Goal: Transaction & Acquisition: Purchase product/service

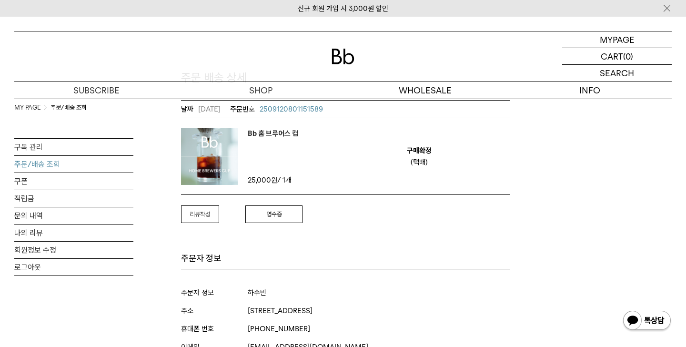
click at [200, 212] on em "리뷰작성" at bounding box center [200, 213] width 21 height 7
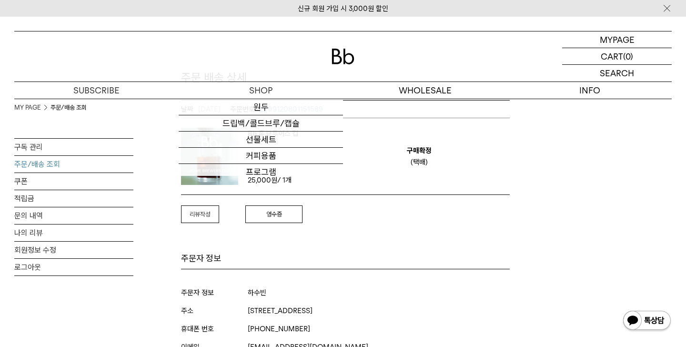
click at [337, 57] on img at bounding box center [342, 57] width 23 height 16
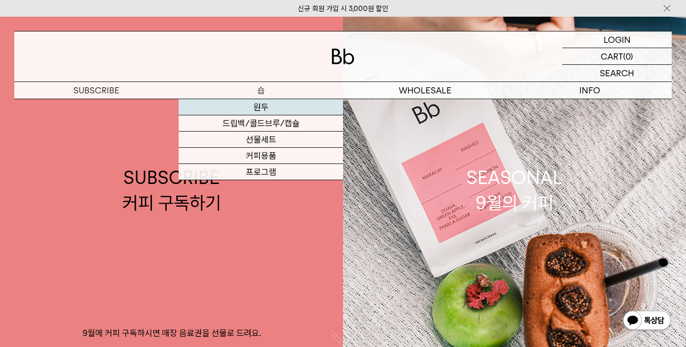
click at [276, 106] on link "원두" at bounding box center [261, 107] width 164 height 16
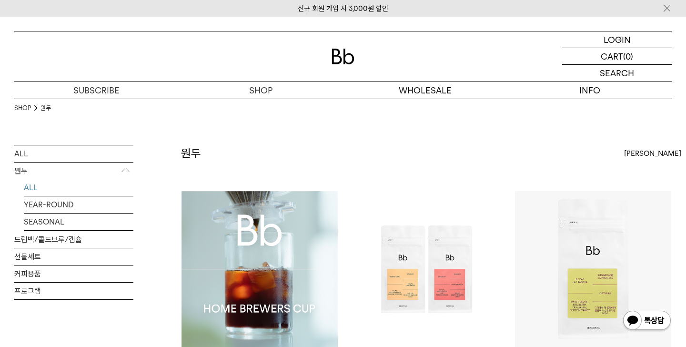
click at [255, 212] on img at bounding box center [259, 269] width 156 height 156
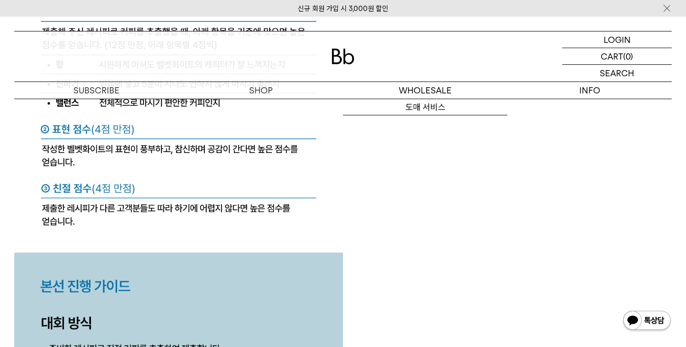
scroll to position [4406, 0]
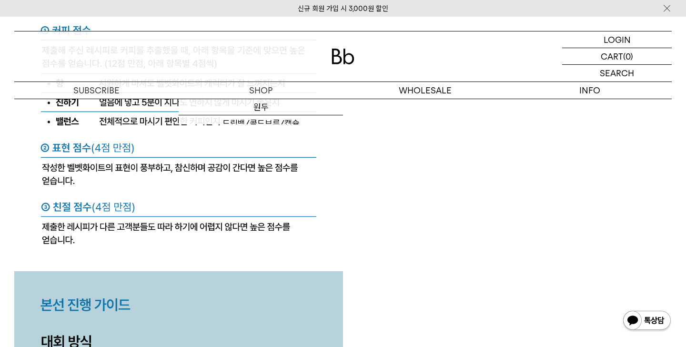
click at [332, 64] on div at bounding box center [342, 56] width 657 height 50
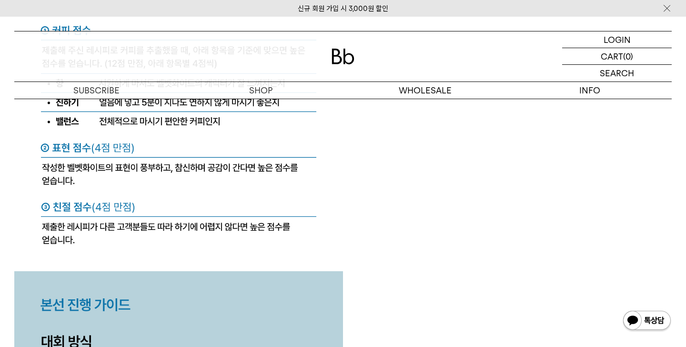
click at [338, 59] on img at bounding box center [342, 57] width 23 height 16
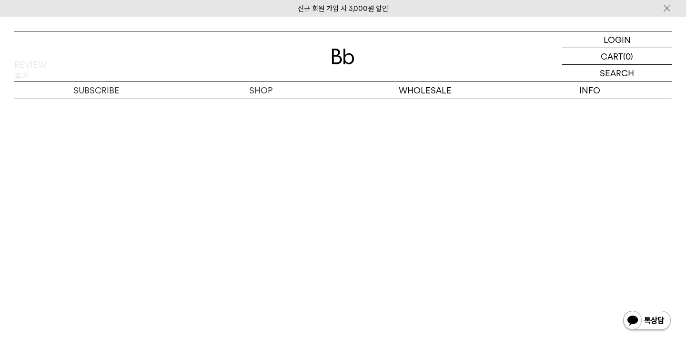
scroll to position [1420, 0]
click at [332, 51] on img at bounding box center [342, 57] width 23 height 16
